Goal: Transaction & Acquisition: Subscribe to service/newsletter

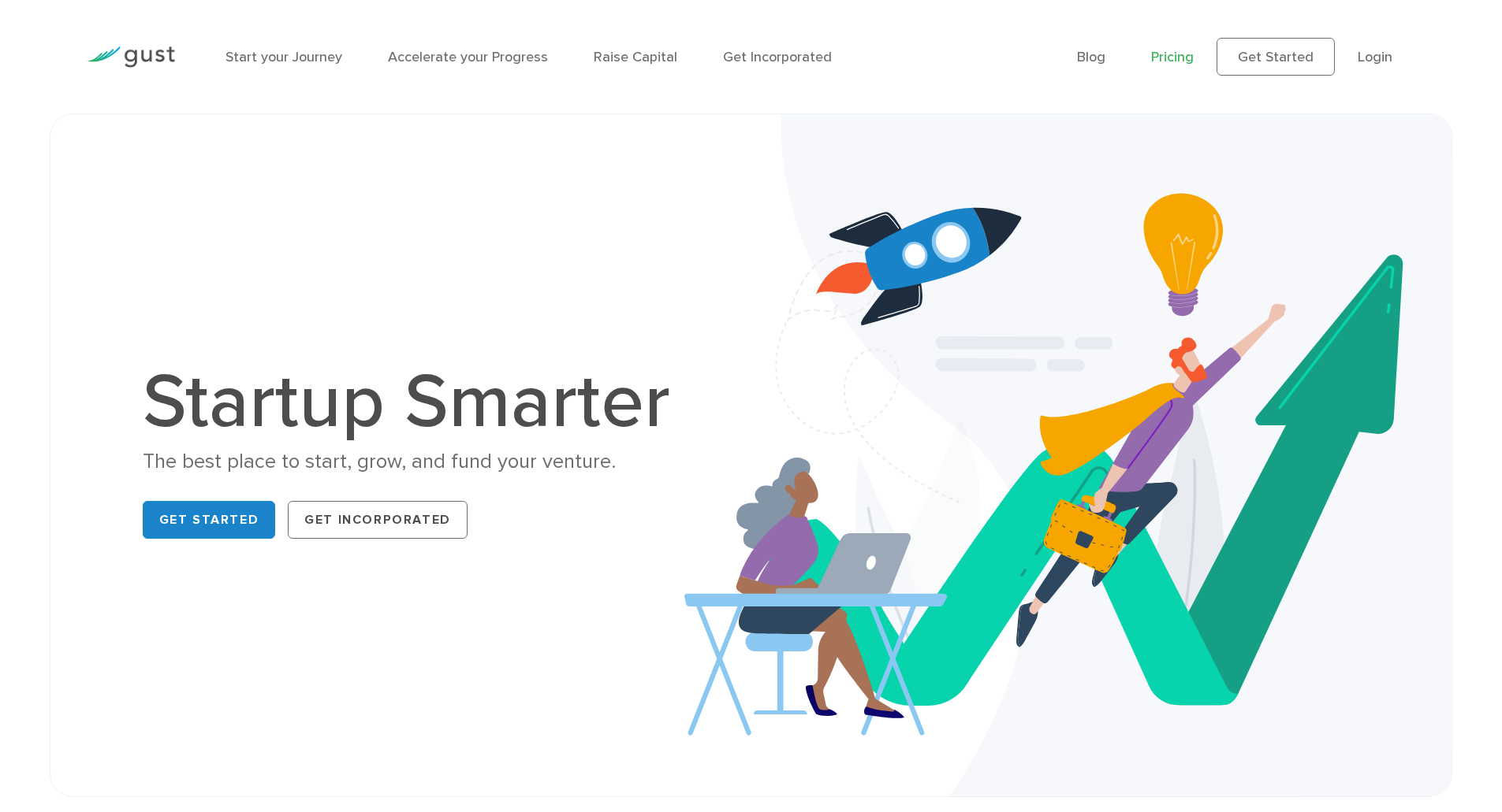
click at [1175, 54] on link "Pricing" at bounding box center [1172, 57] width 43 height 17
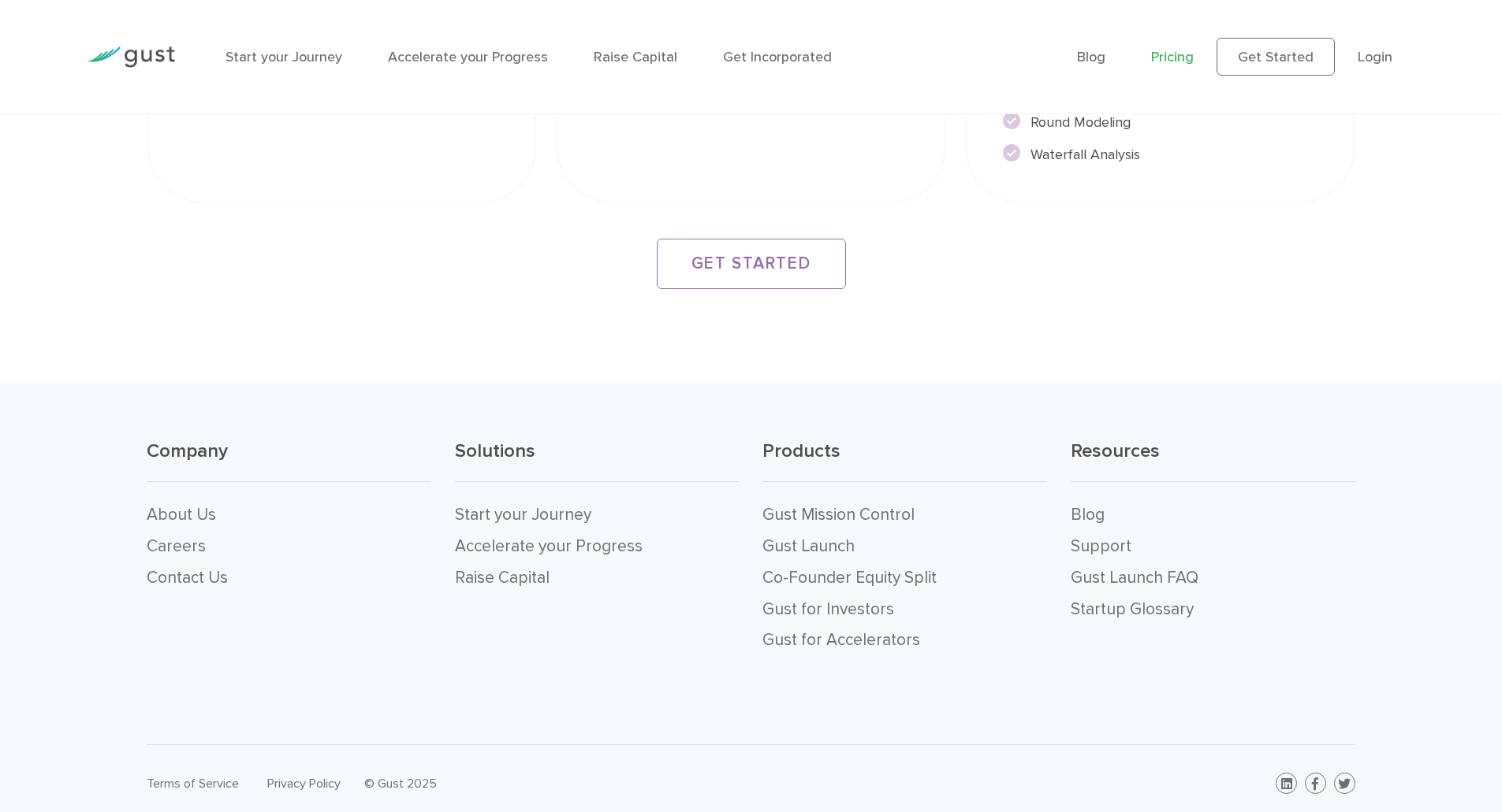
scroll to position [3006, 0]
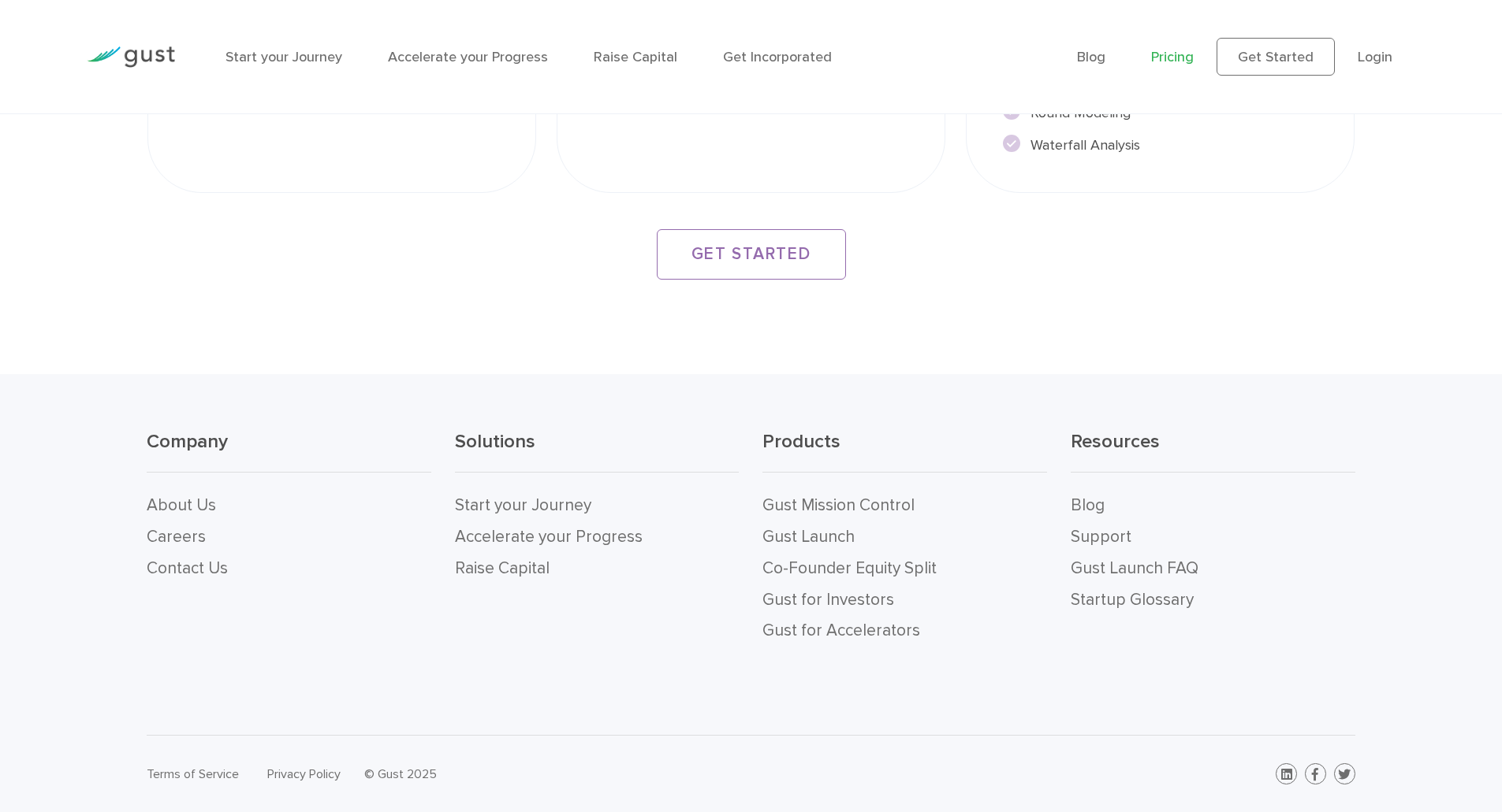
click at [146, 65] on img at bounding box center [131, 57] width 88 height 21
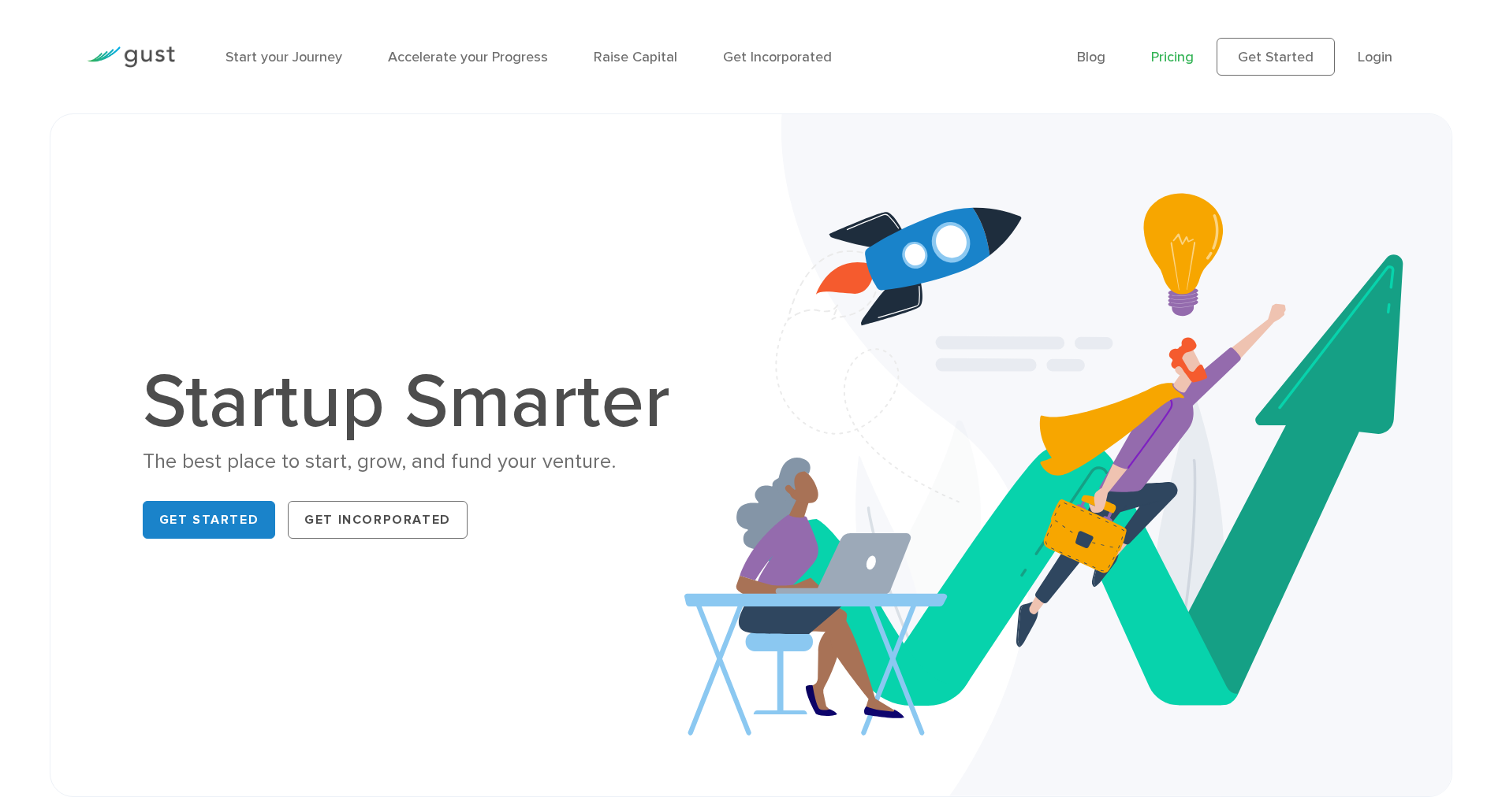
click at [1176, 58] on link "Pricing" at bounding box center [1172, 57] width 43 height 17
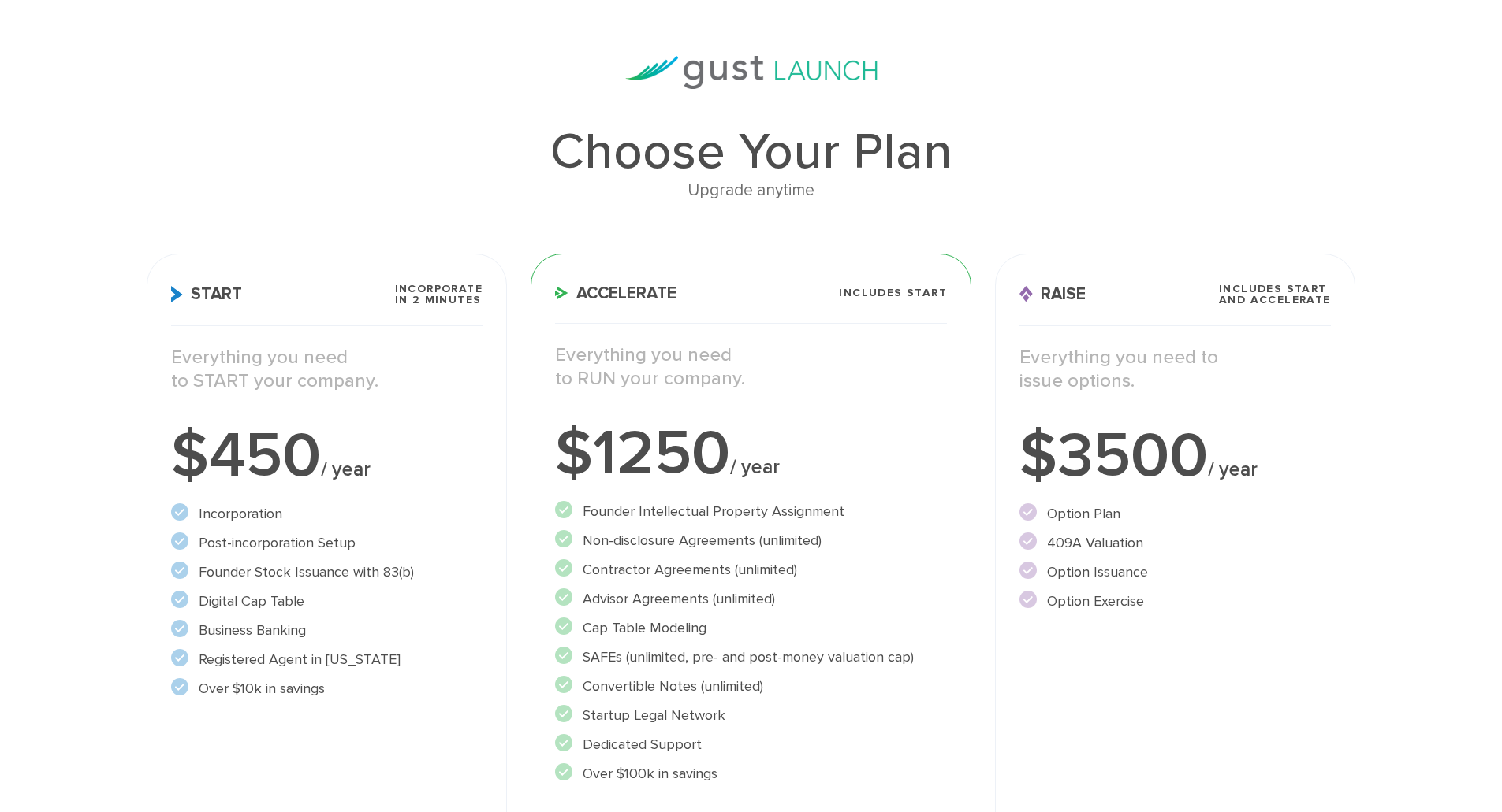
scroll to position [158, 0]
